Goal: Task Accomplishment & Management: Manage account settings

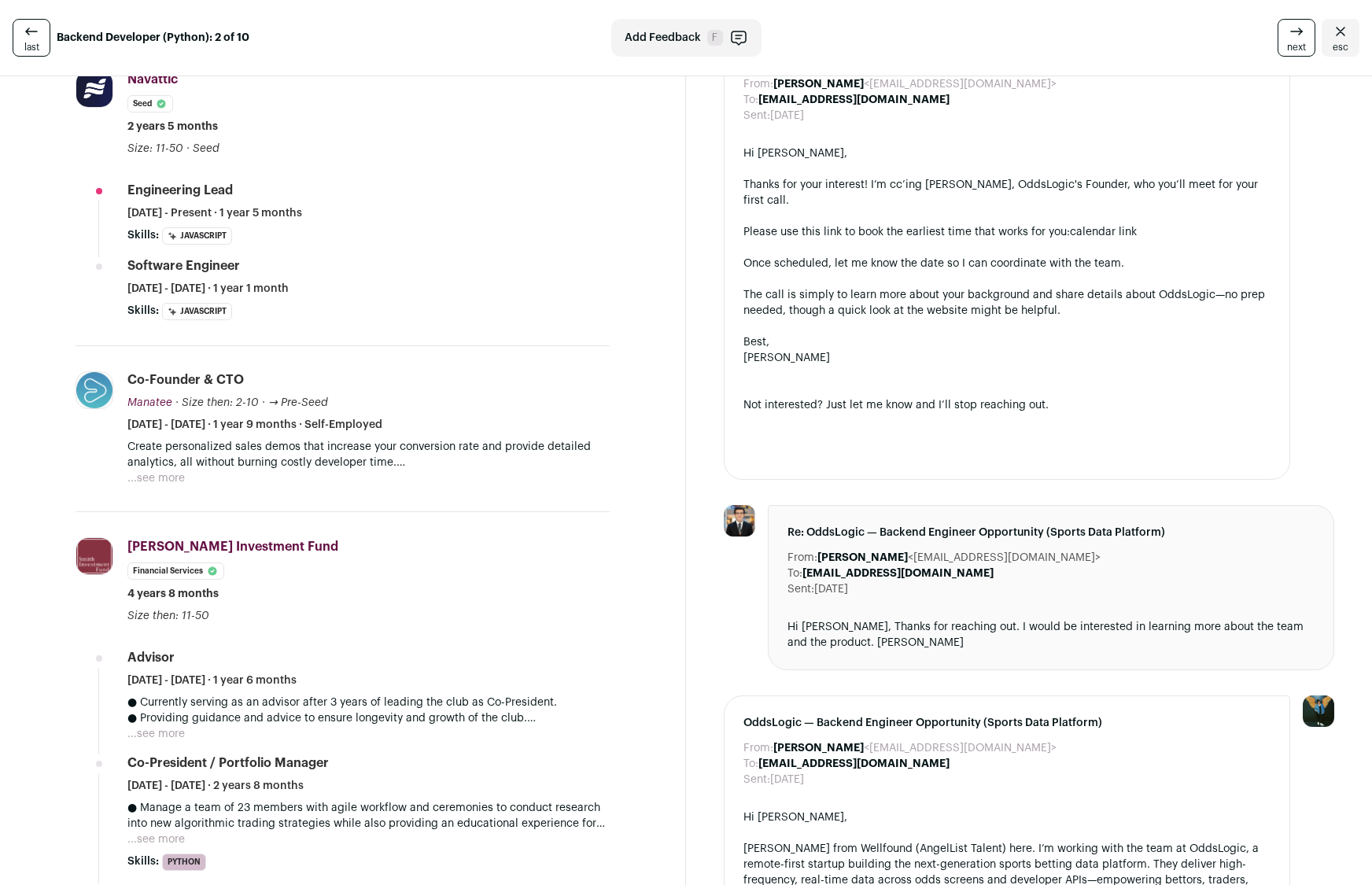
scroll to position [455, 0]
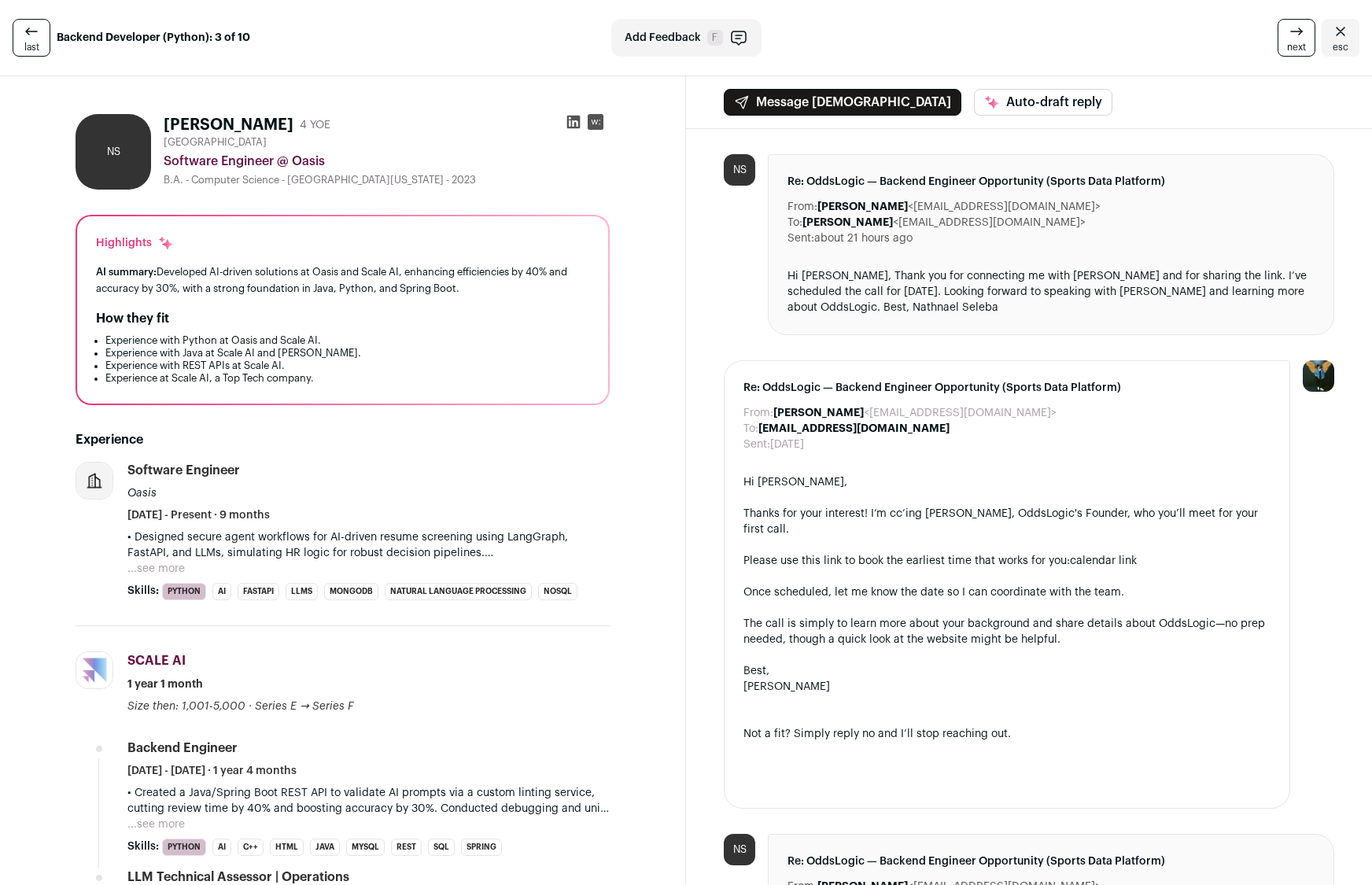
click at [567, 121] on icon at bounding box center [574, 122] width 14 height 14
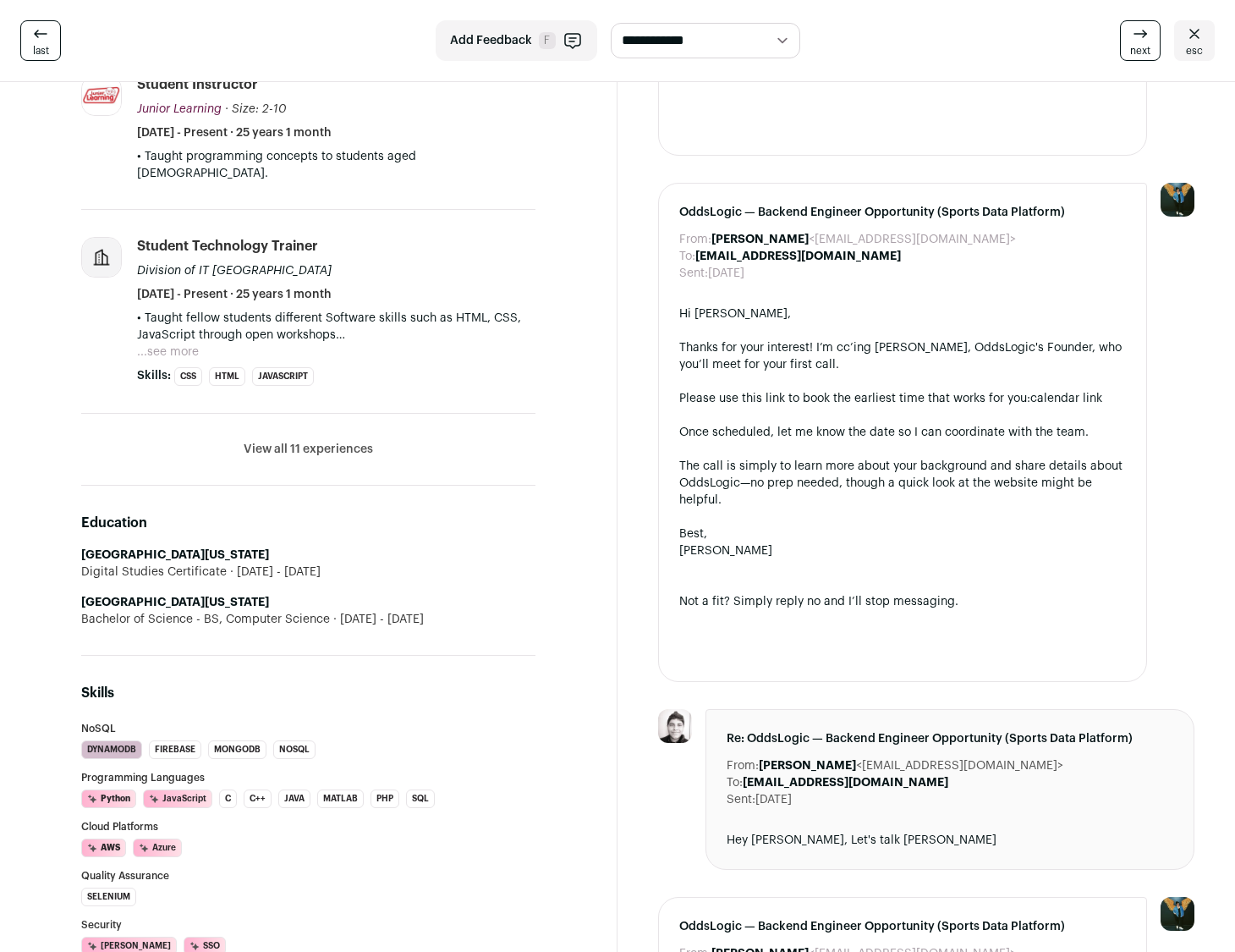
scroll to position [677, 0]
